Goal: Communication & Community: Answer question/provide support

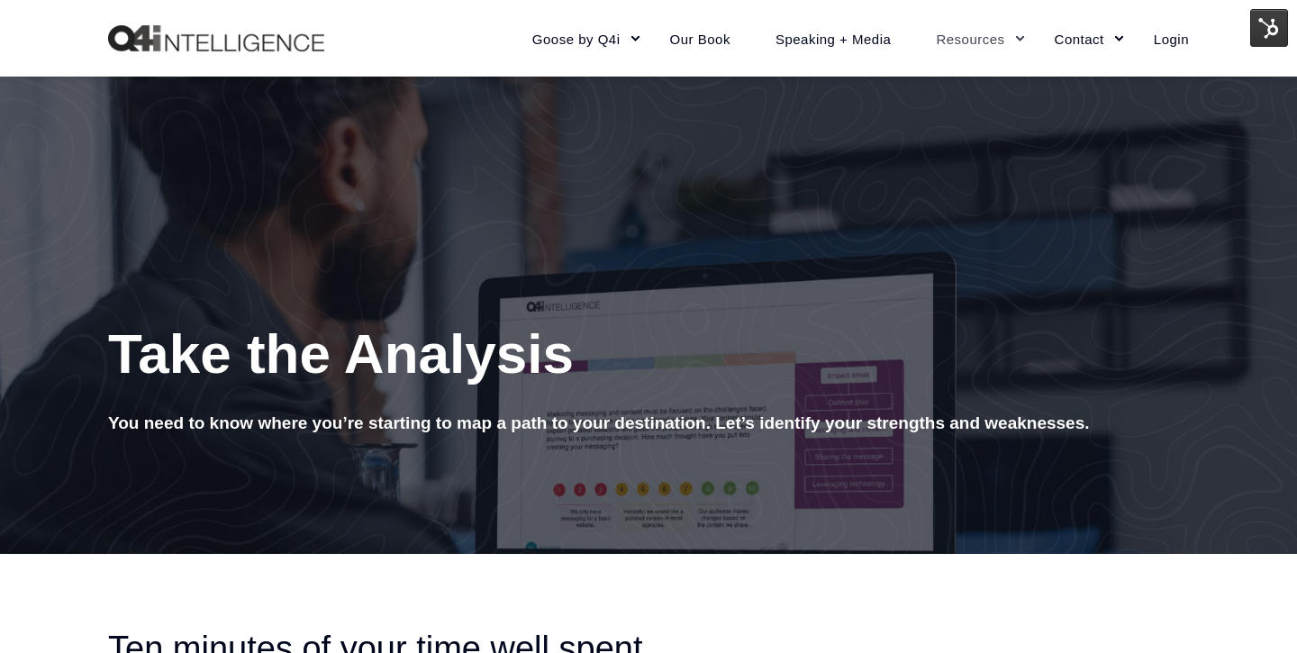
scroll to position [195, 0]
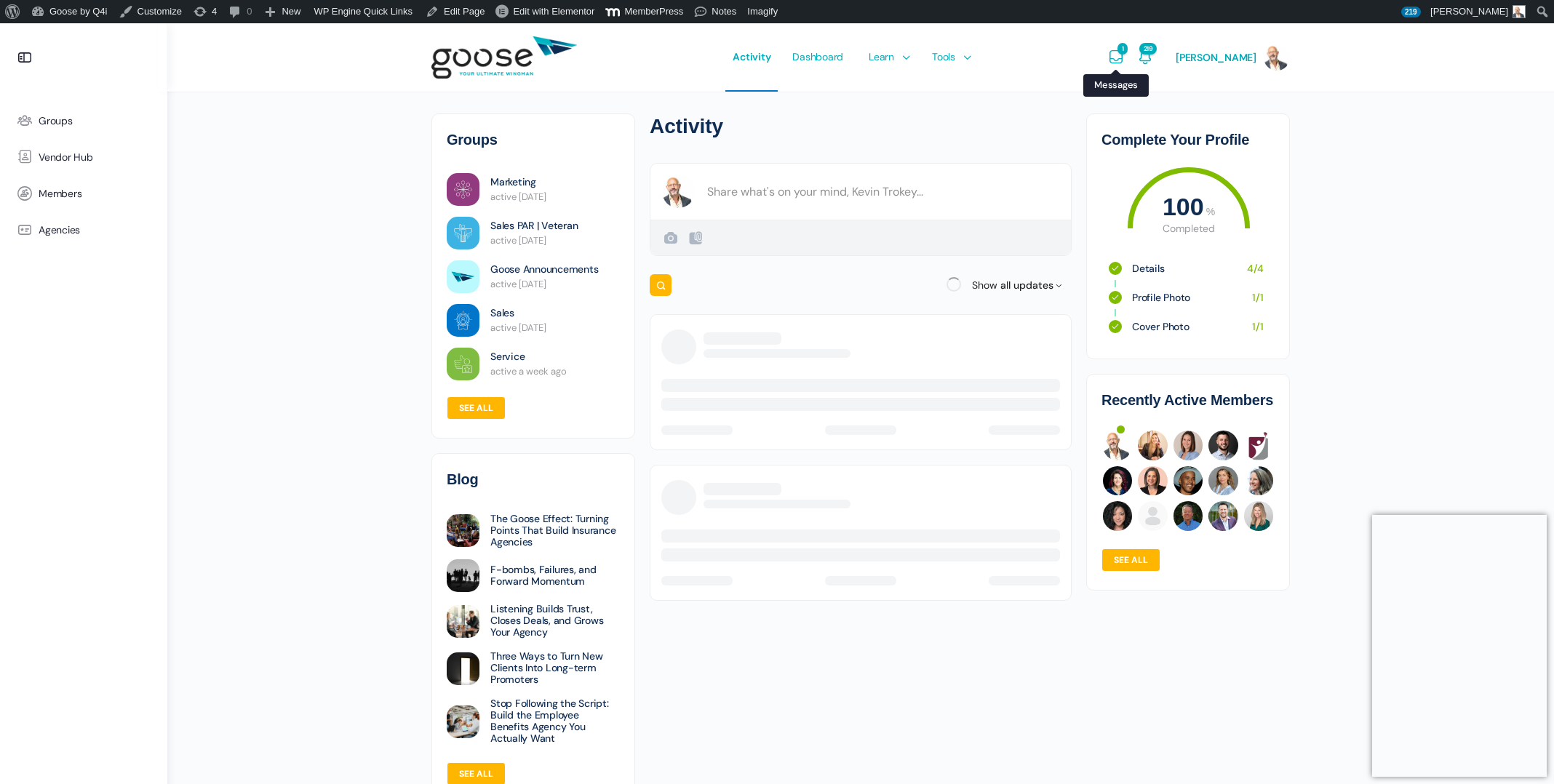
click at [1124, 56] on icon "Messages" at bounding box center [1116, 57] width 18 height 18
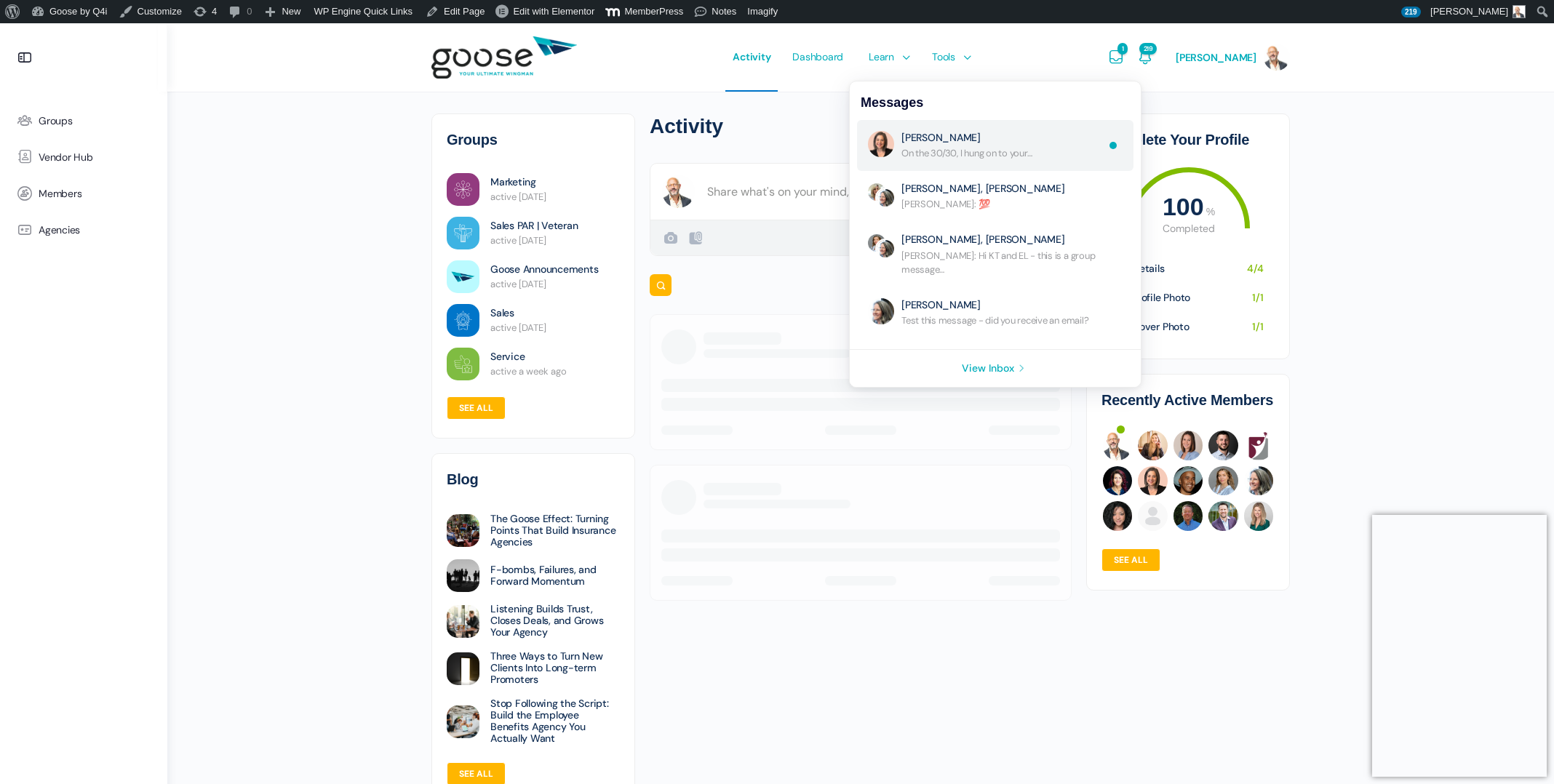
click at [1023, 146] on link "No Subject" at bounding box center [1002, 145] width 203 height 29
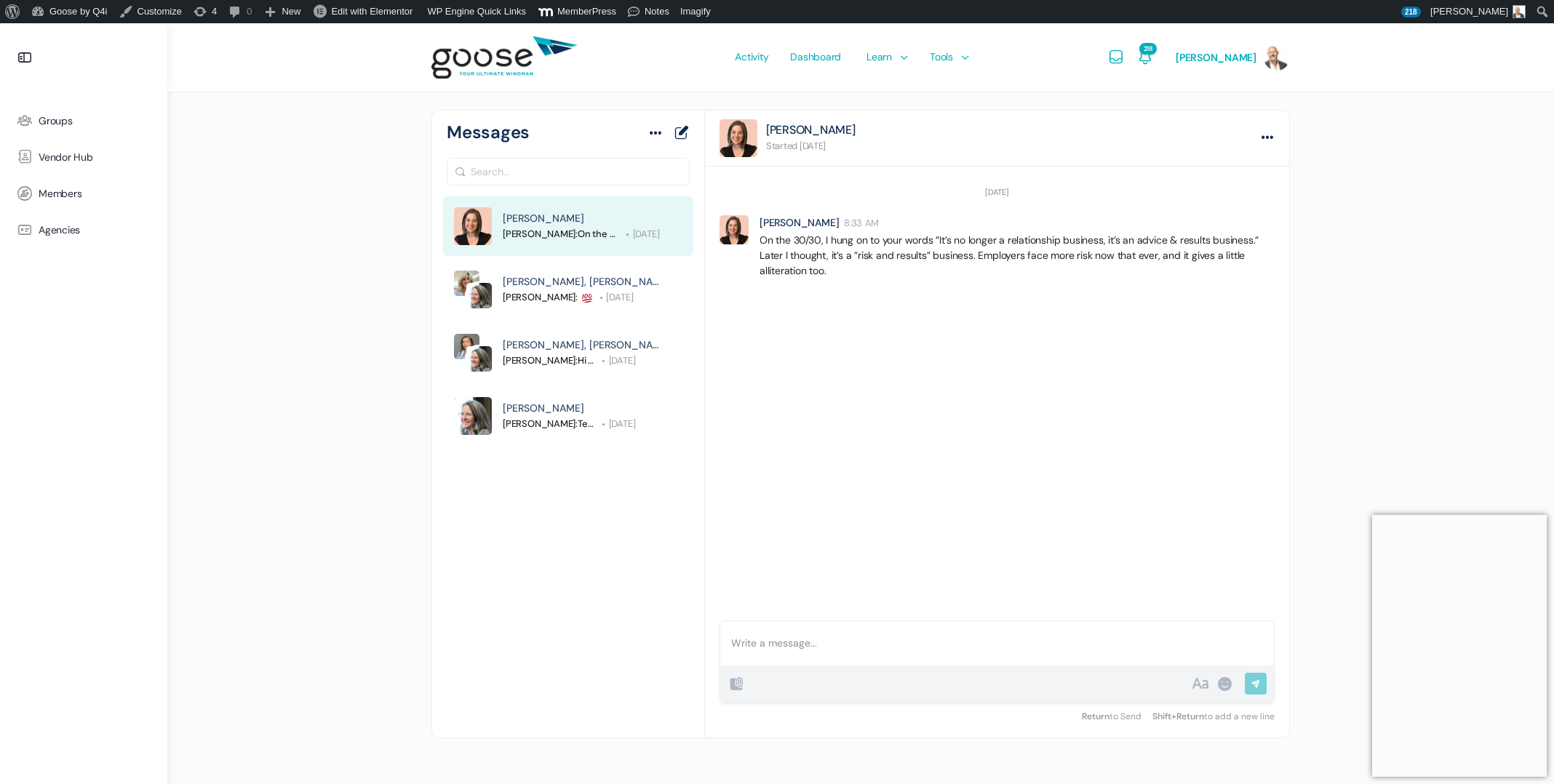
click at [859, 646] on div at bounding box center [997, 643] width 553 height 44
click at [942, 355] on p "First, I love that the idea resonated with you! Secondly, I like your take and …" at bounding box center [1017, 360] width 515 height 31
click at [855, 354] on p "First, I love that the idea resonated with you! Secondly, I like your take and …" at bounding box center [1017, 360] width 515 height 31
click at [1168, 353] on p "First, I love that the idea resonated with you! Secondly, I like your take and …" at bounding box center [1017, 360] width 515 height 31
click at [1029, 375] on li "[PERSON_NAME] 4:43 AM First, I love that the idea resonated with you! Secondly,…" at bounding box center [997, 350] width 584 height 62
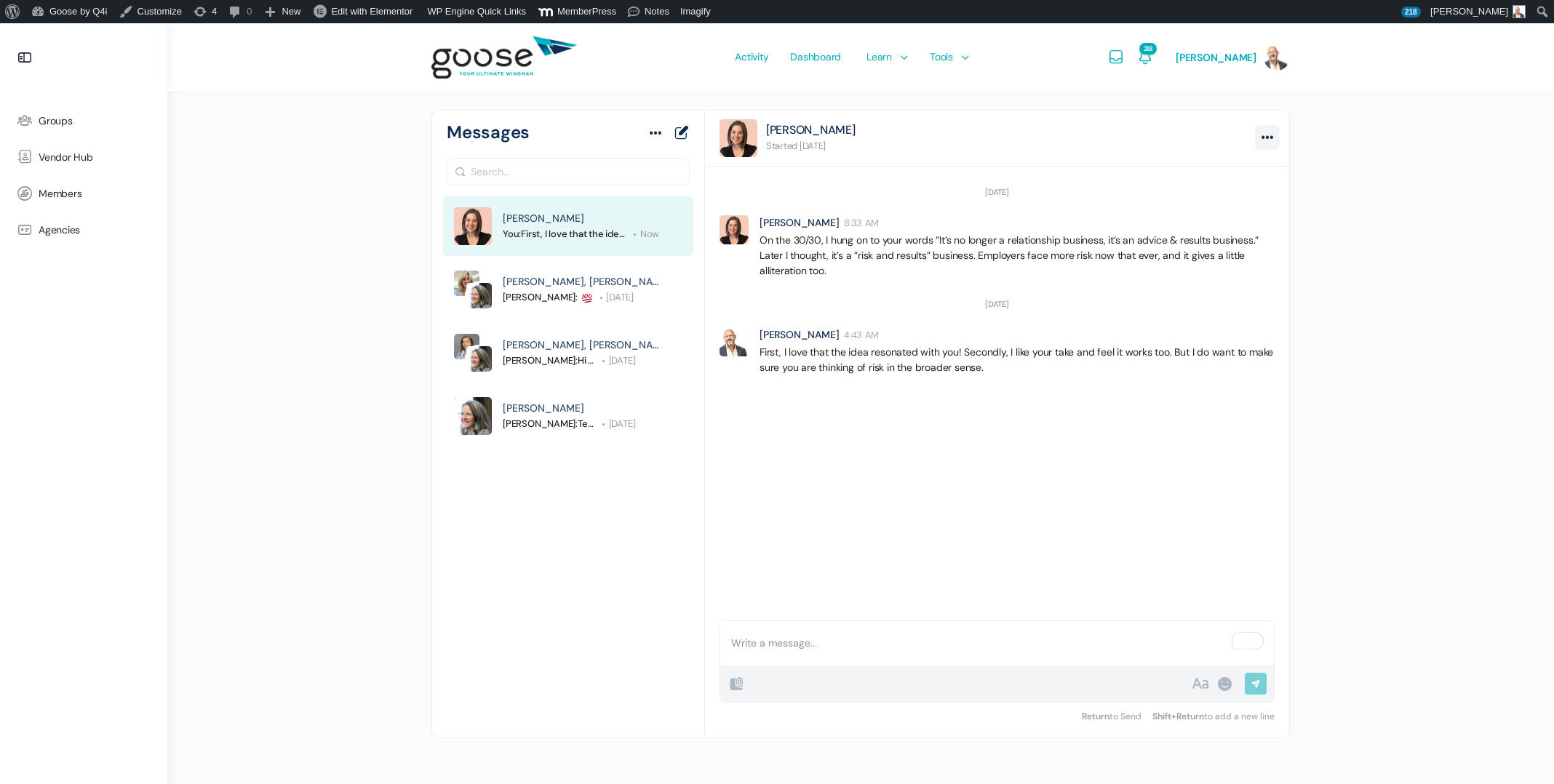
click at [1270, 135] on icon at bounding box center [1267, 137] width 15 height 15
click at [960, 365] on p "First, I love that the idea resonated with you! Secondly, I like your take and …" at bounding box center [1017, 360] width 515 height 31
click at [990, 367] on p "First, I love that the idea resonated with you! Secondly, I like your take and …" at bounding box center [1017, 360] width 515 height 31
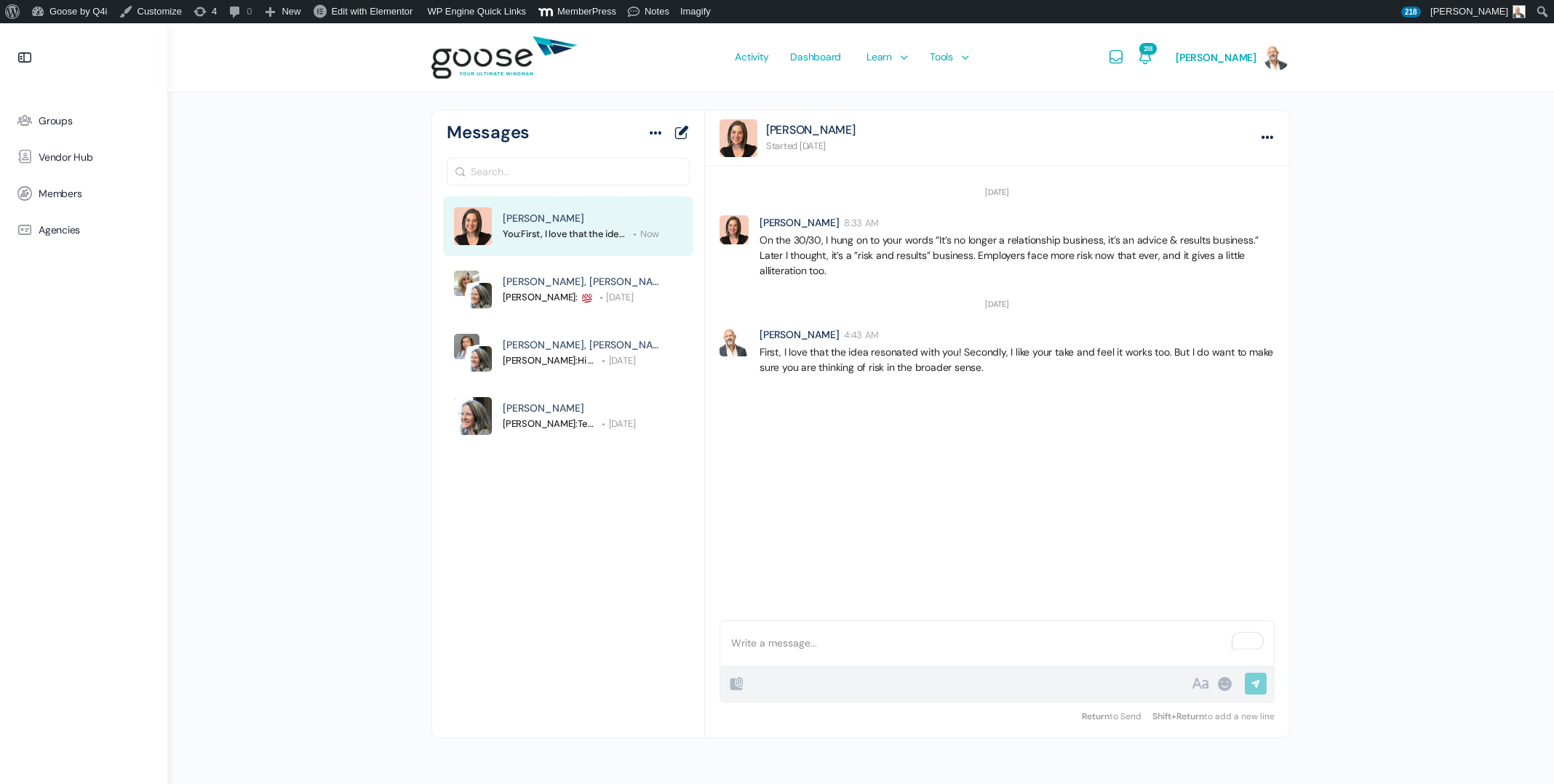
click at [985, 368] on p "First, I love that the idea resonated with you! Secondly, I like your take and …" at bounding box center [1017, 360] width 515 height 31
click at [979, 368] on p "First, I love that the idea resonated with you! Secondly, I like your take and …" at bounding box center [1017, 360] width 515 height 31
click at [814, 345] on p "First, I love that the idea resonated with you! Secondly, I like your take and …" at bounding box center [1017, 360] width 515 height 31
click at [872, 645] on p "To enrich screen reader interactions, please activate Accessibility in Grammarl…" at bounding box center [997, 643] width 531 height 15
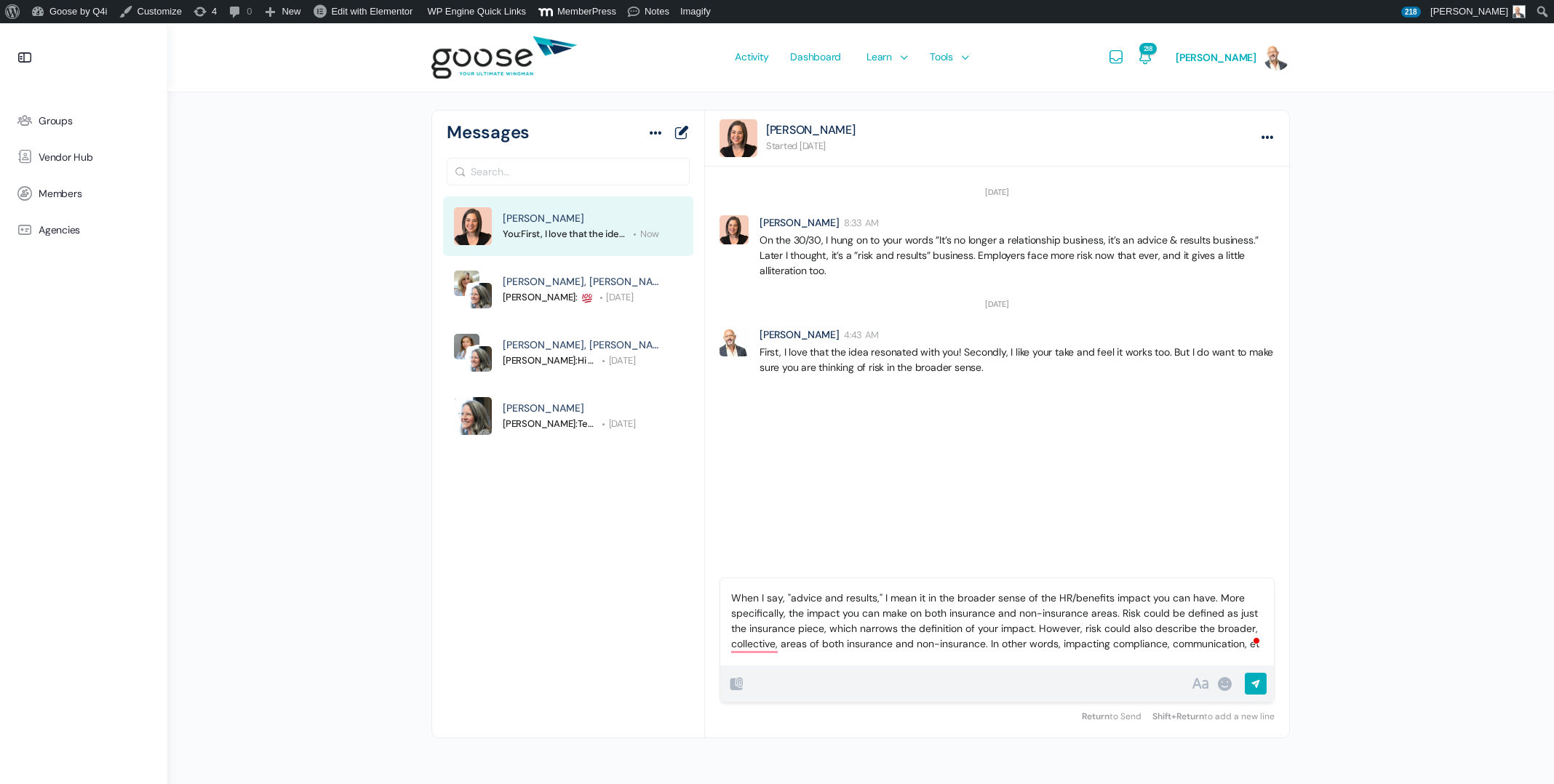
scroll to position [2, 0]
click at [764, 669] on span "collective" at bounding box center [754, 667] width 48 height 12
click at [1257, 684] on input "Send Reply" at bounding box center [1255, 685] width 22 height 25
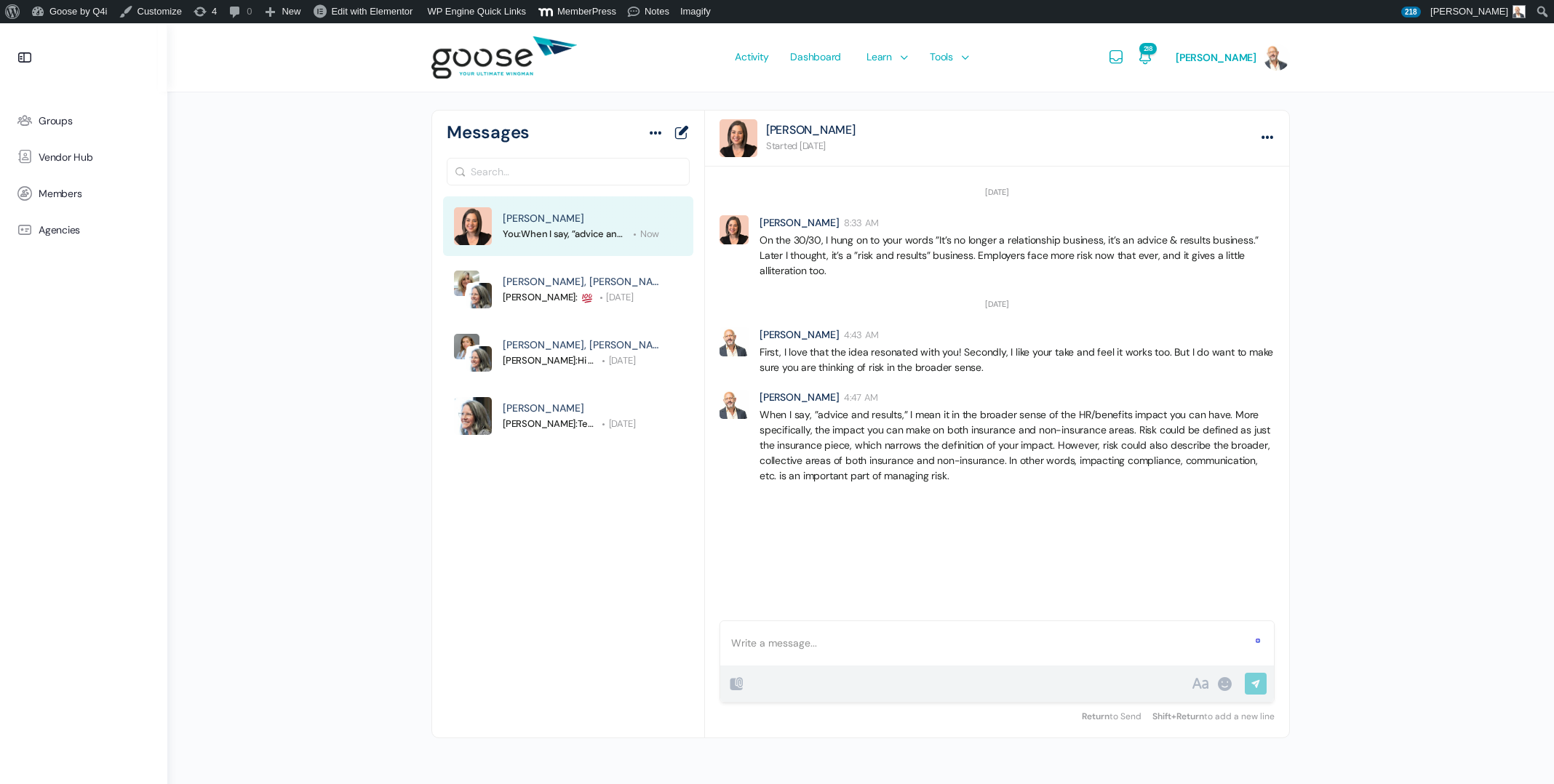
scroll to position [0, 0]
